Goal: Task Accomplishment & Management: Use online tool/utility

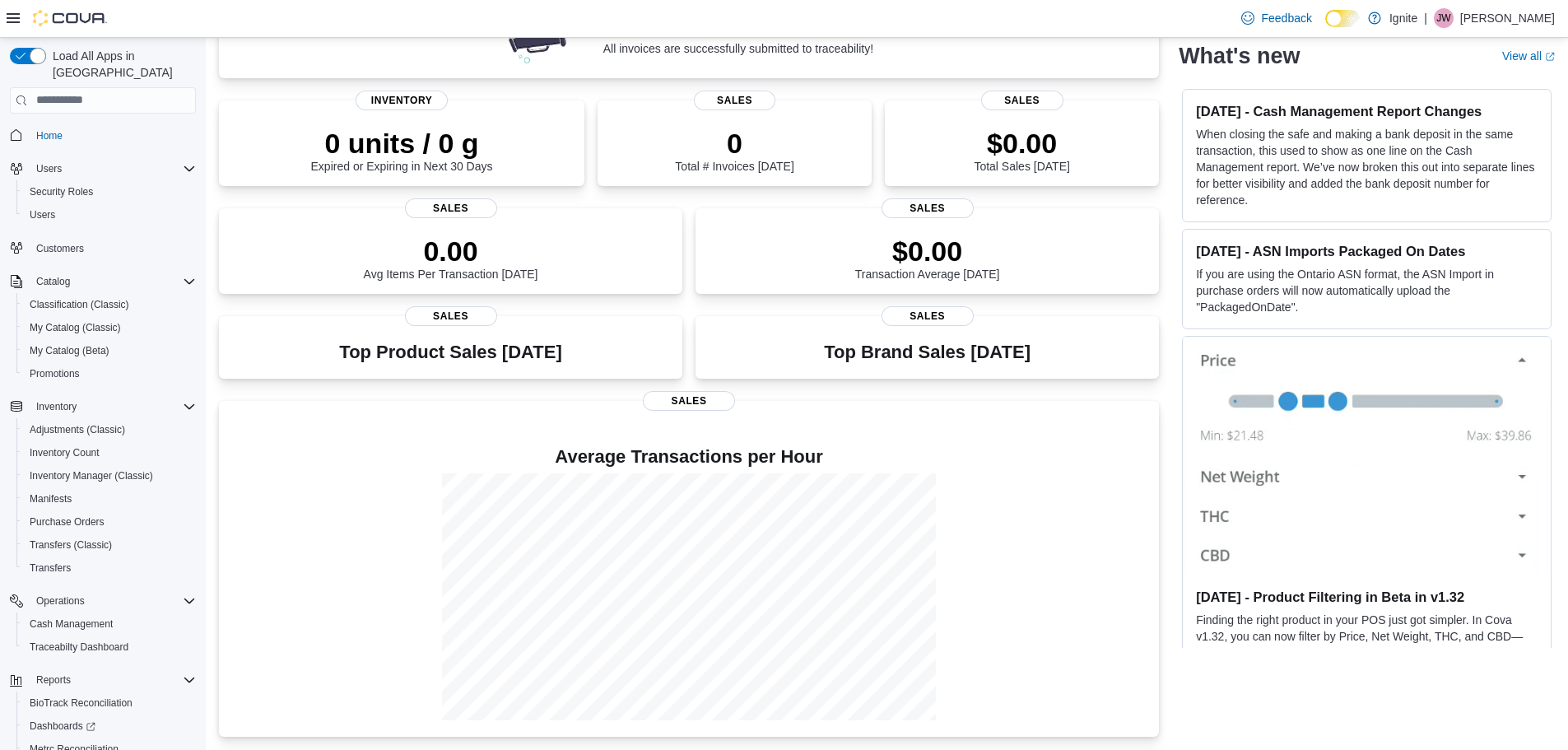
scroll to position [100, 0]
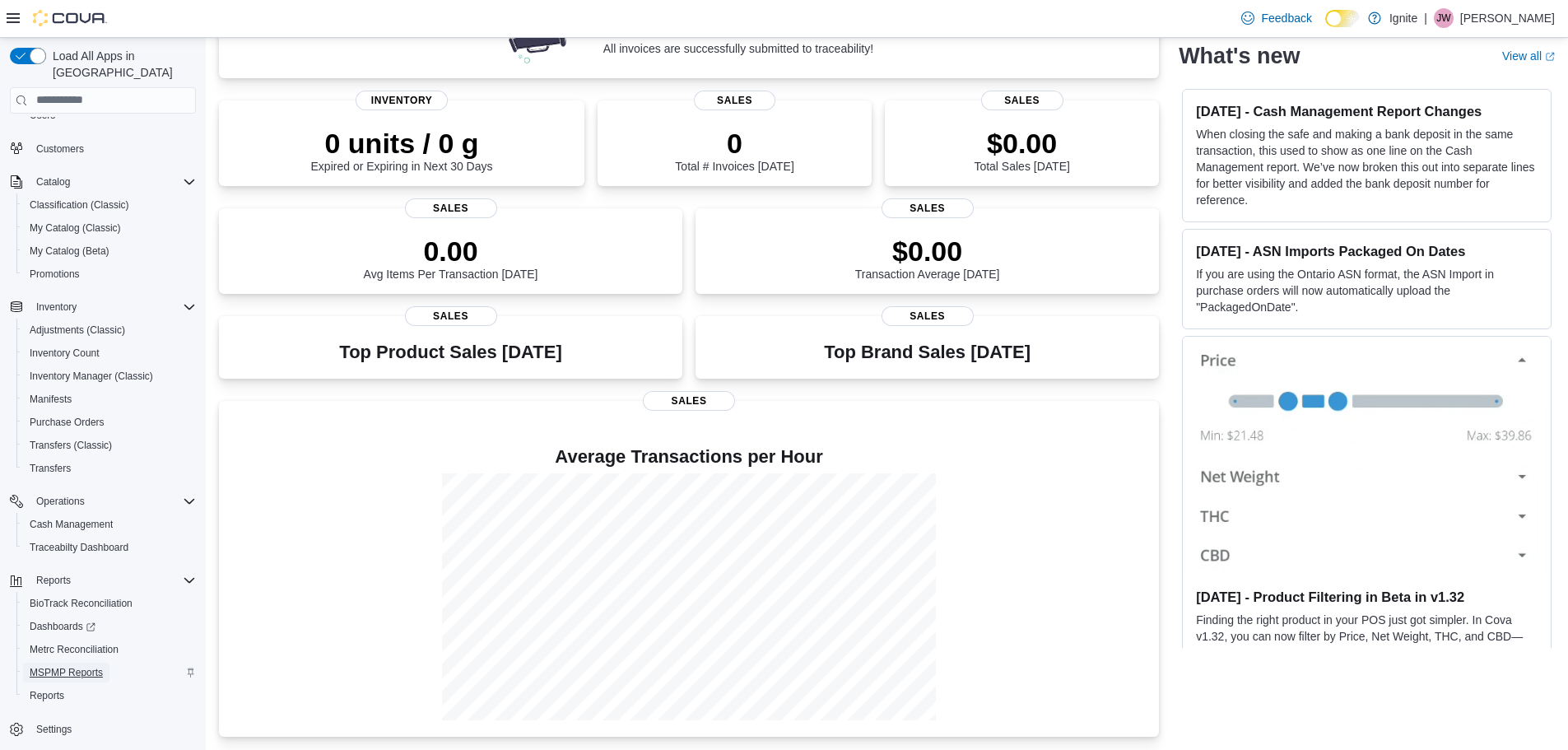
click at [71, 667] on span "MSPMP Reports" at bounding box center [66, 673] width 73 height 13
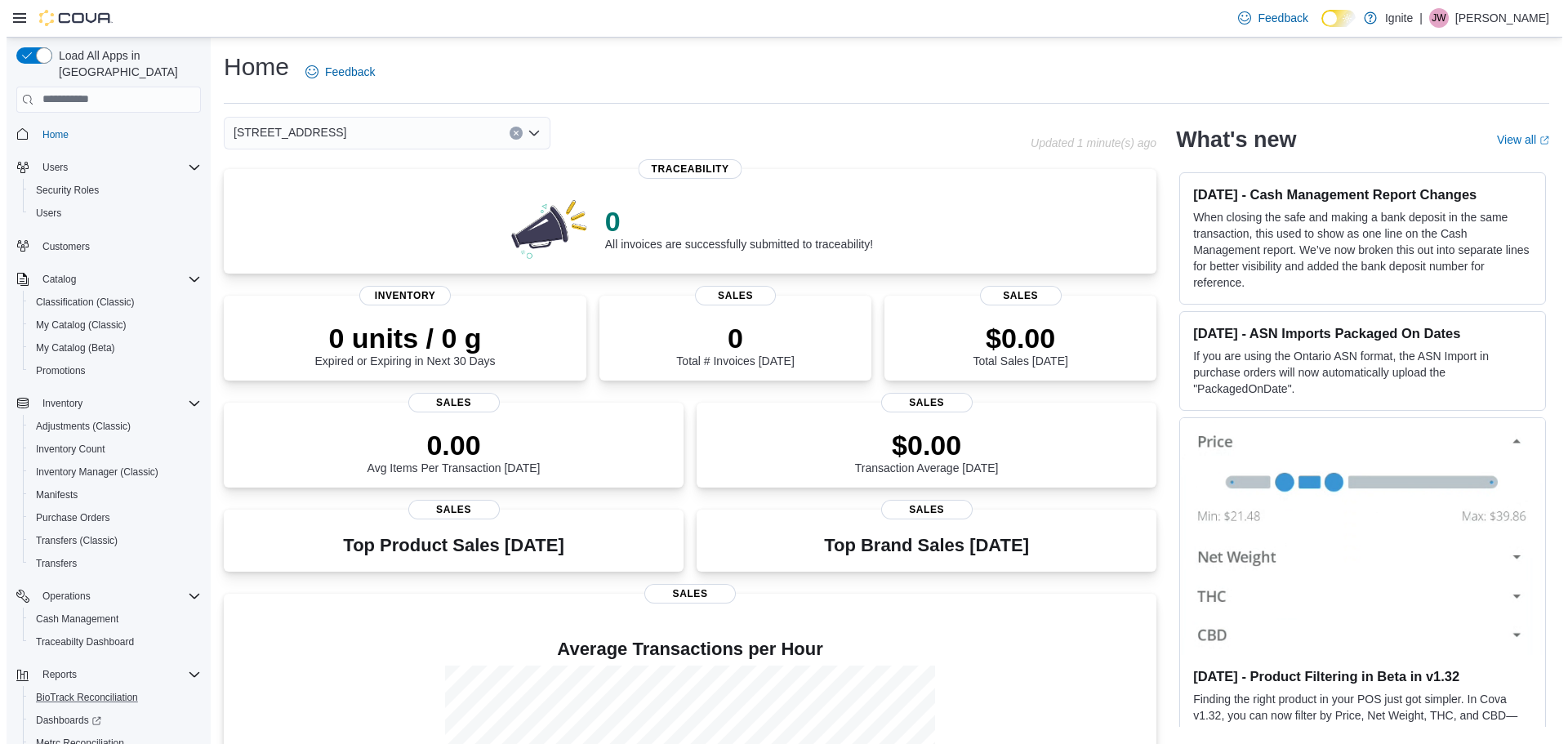
scroll to position [99, 0]
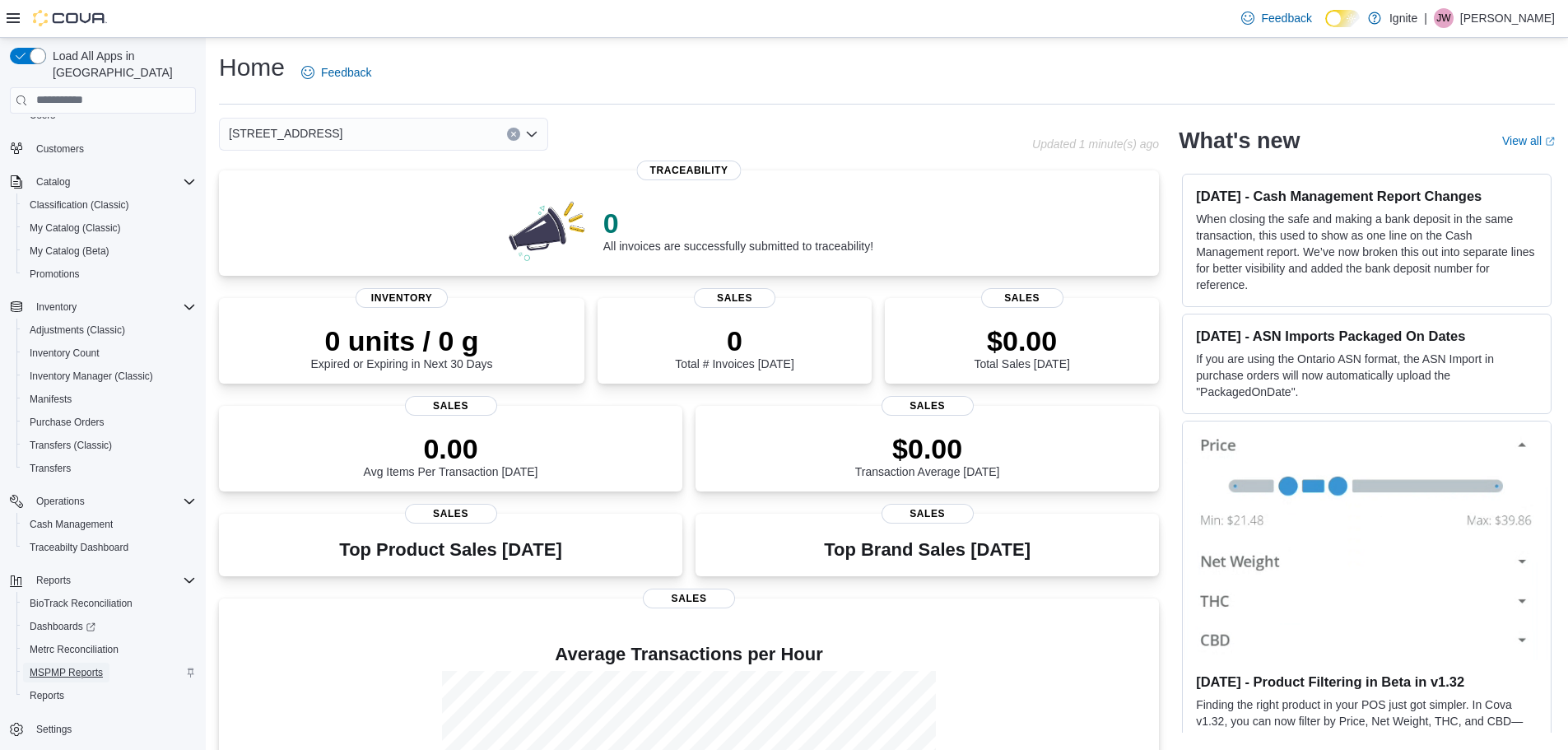
click at [78, 667] on span "MSPMP Reports" at bounding box center [66, 673] width 73 height 13
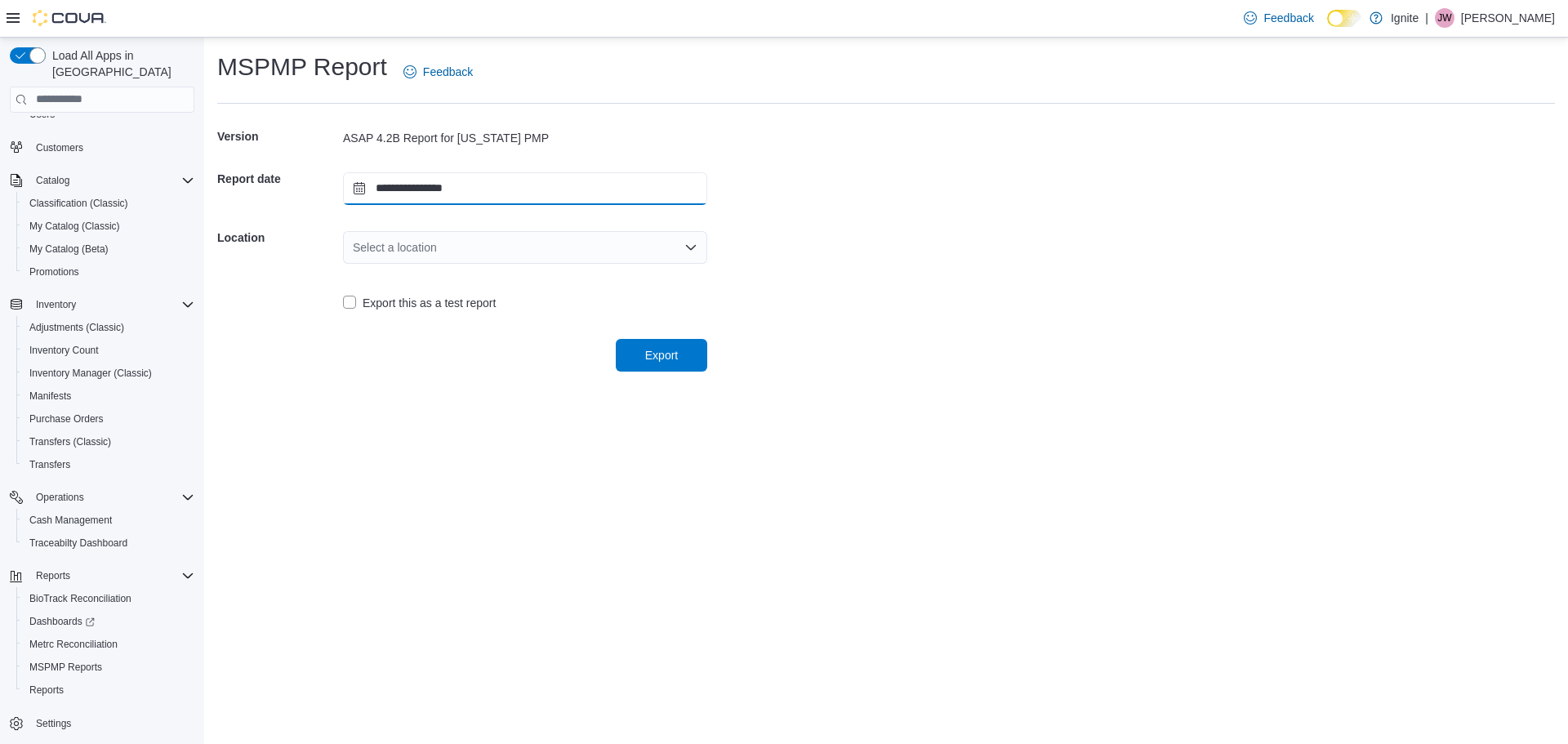
click at [354, 184] on input "**********" at bounding box center [524, 189] width 364 height 33
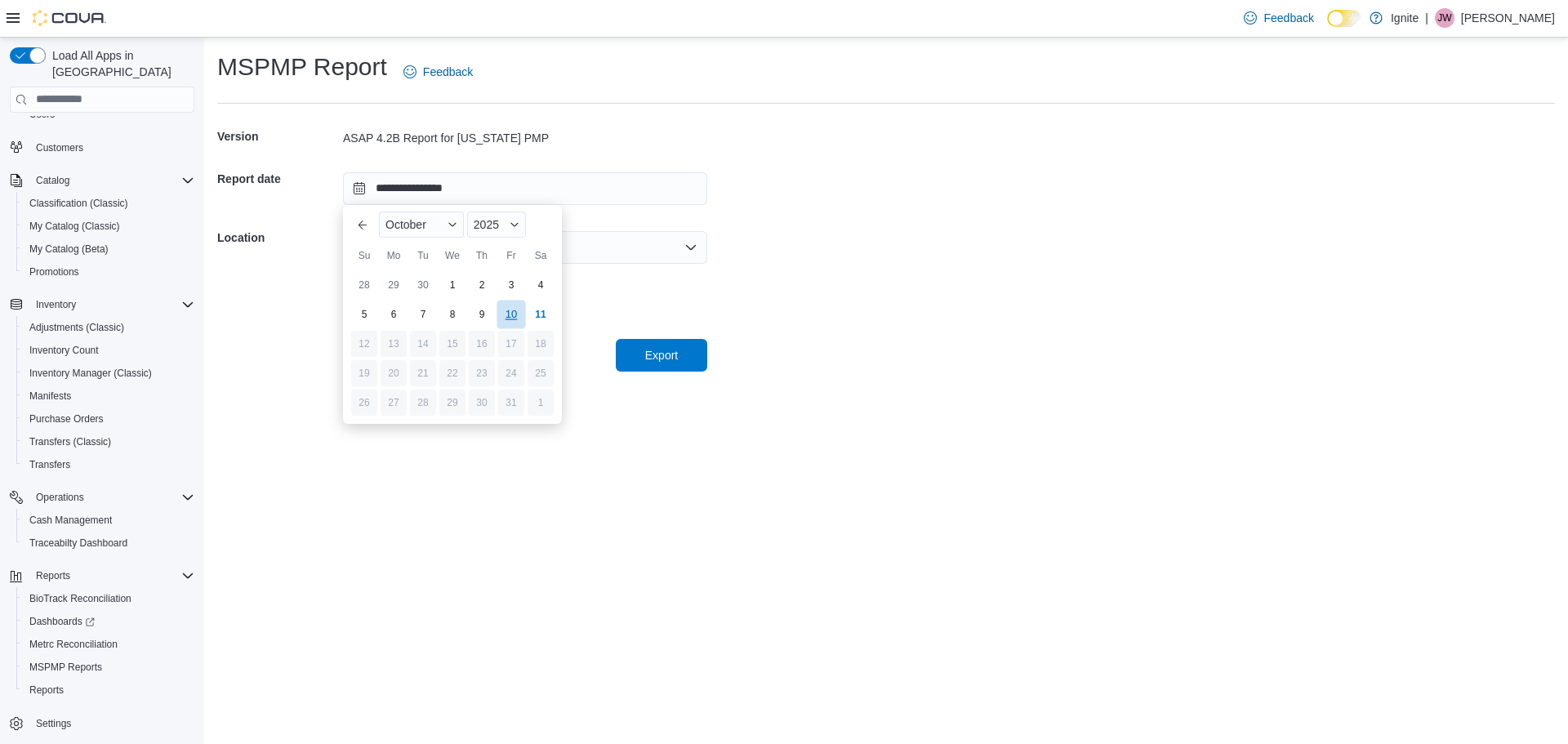
click at [515, 312] on div "10" at bounding box center [510, 313] width 28 height 28
type input "**********"
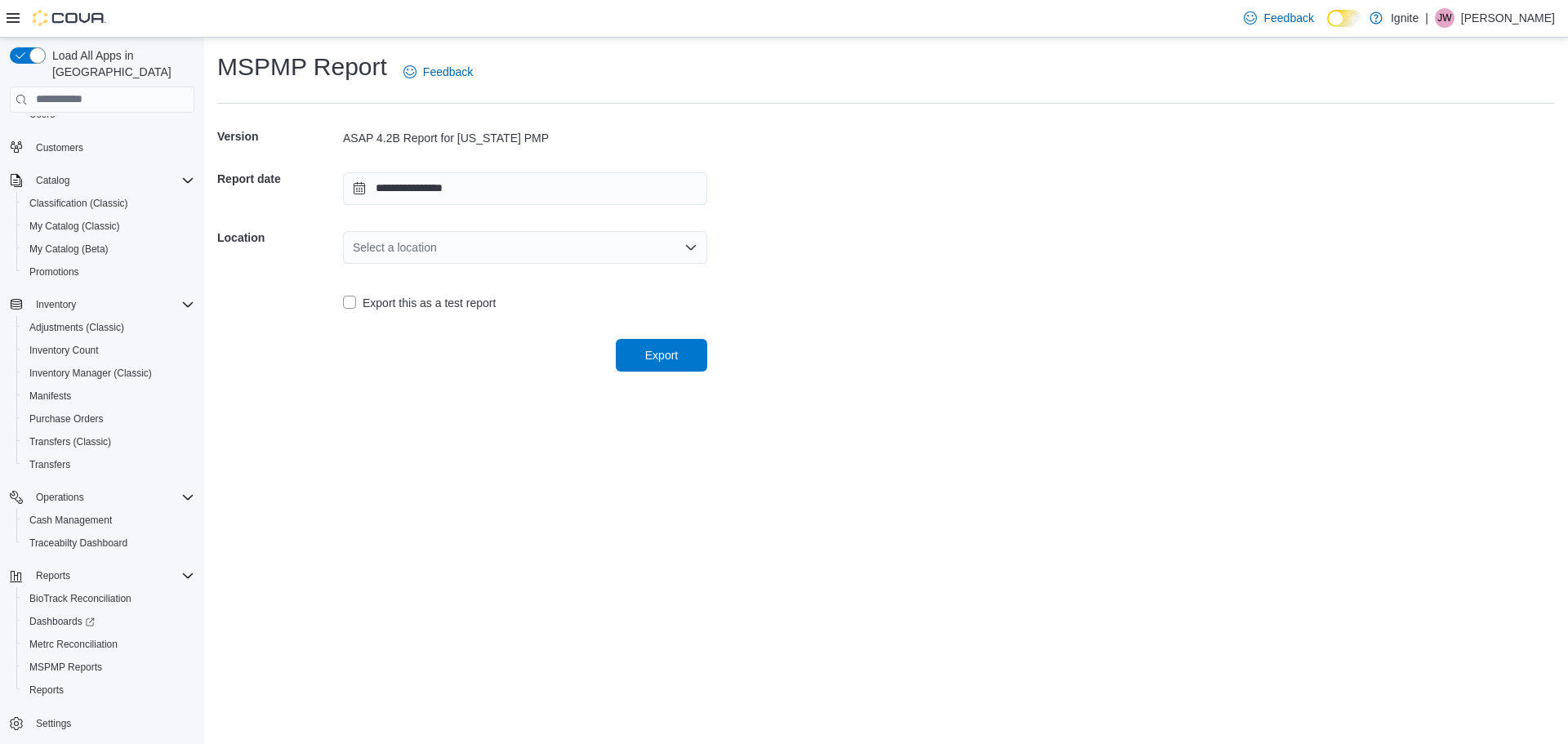
click at [496, 247] on div "Select a location" at bounding box center [524, 248] width 364 height 33
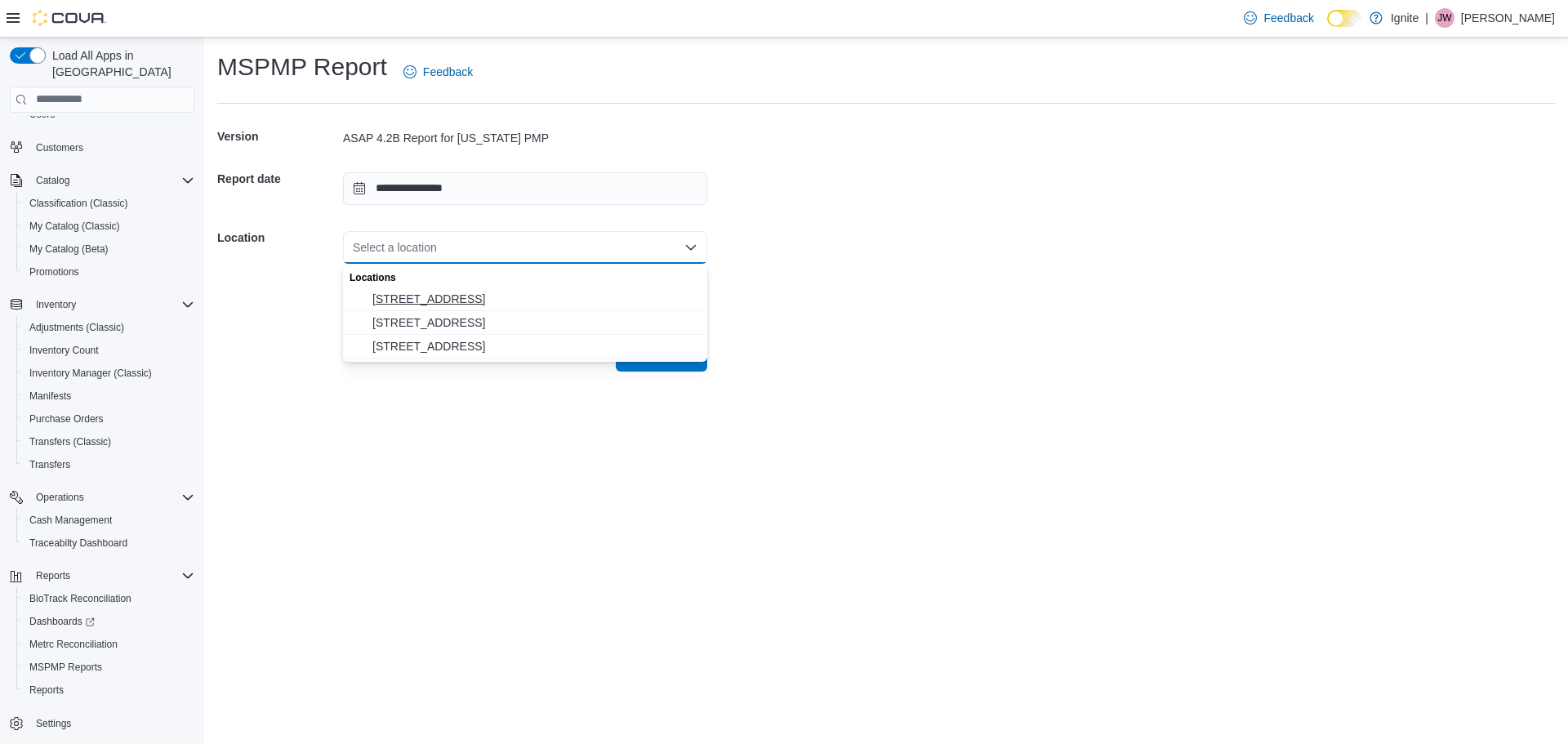
click at [475, 300] on span "[STREET_ADDRESS]" at bounding box center [535, 299] width 325 height 16
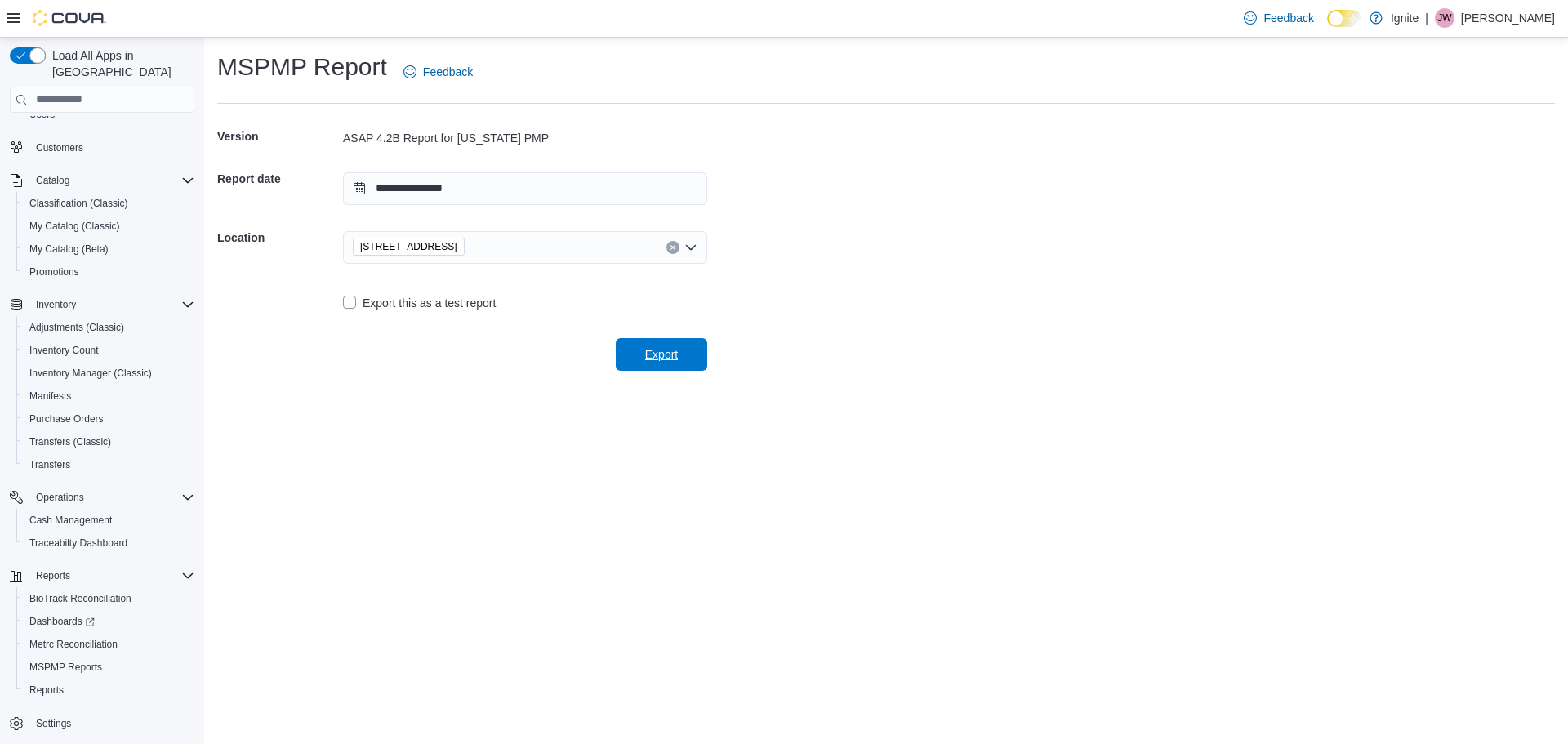
click at [647, 358] on span "Export" at bounding box center [662, 354] width 33 height 16
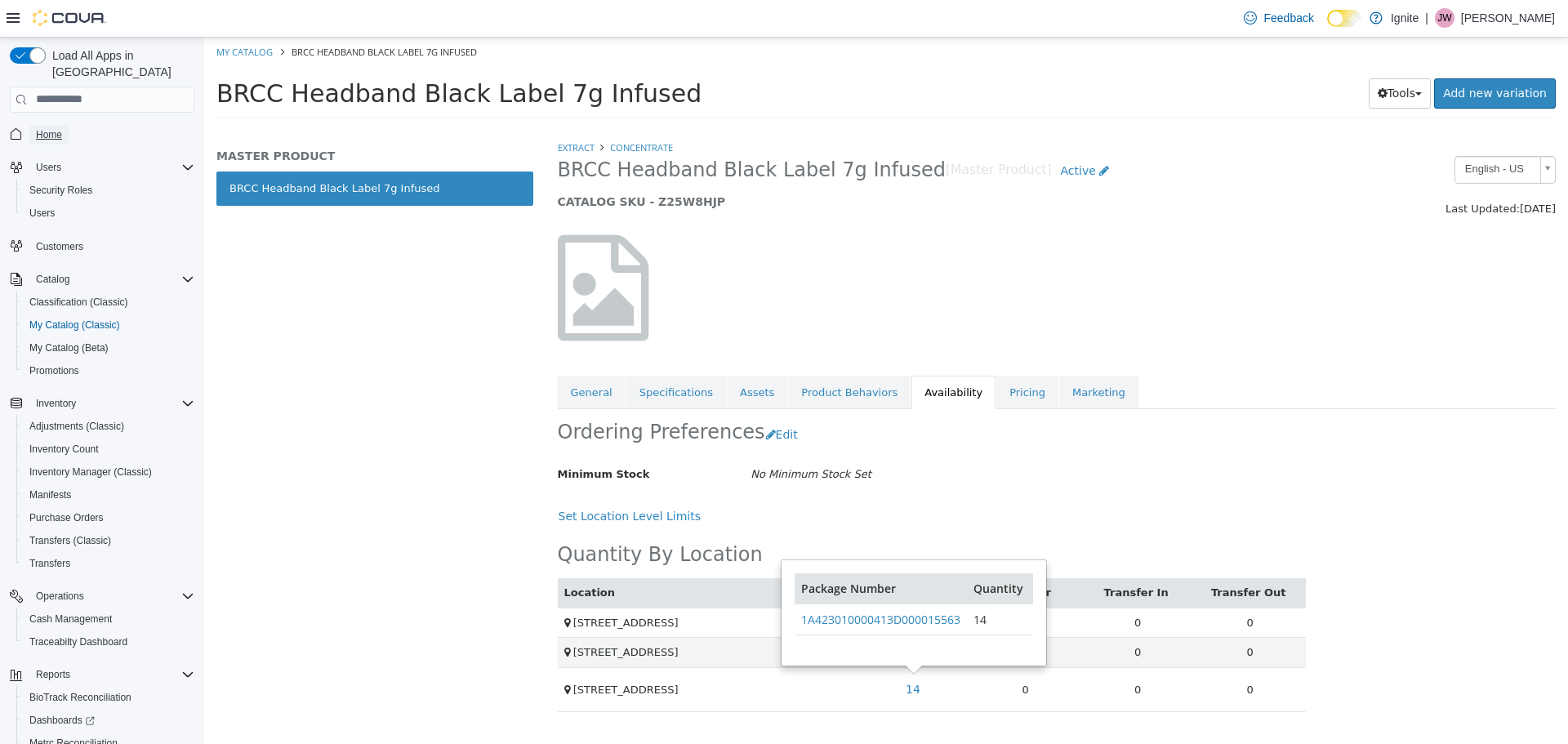
click at [56, 128] on span "Home" at bounding box center [49, 134] width 26 height 13
